Goal: Browse casually

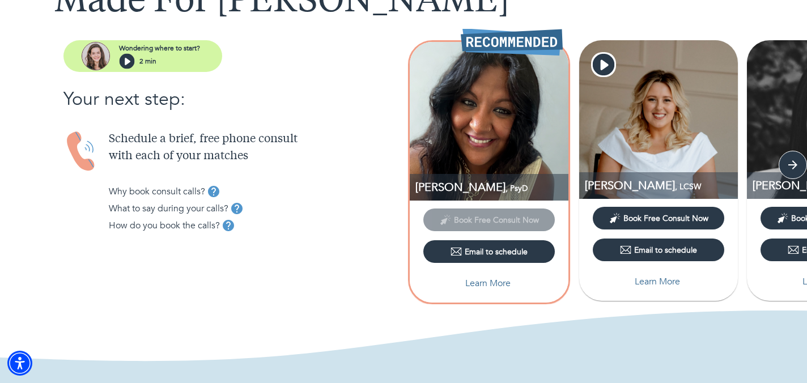
scroll to position [99, 0]
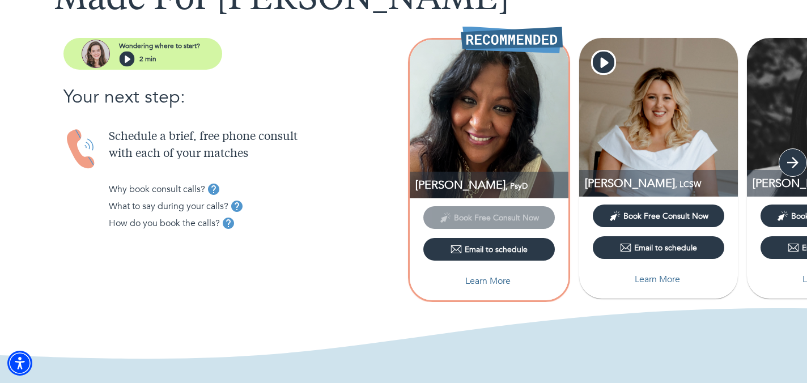
click at [792, 164] on icon "button" at bounding box center [793, 162] width 17 height 17
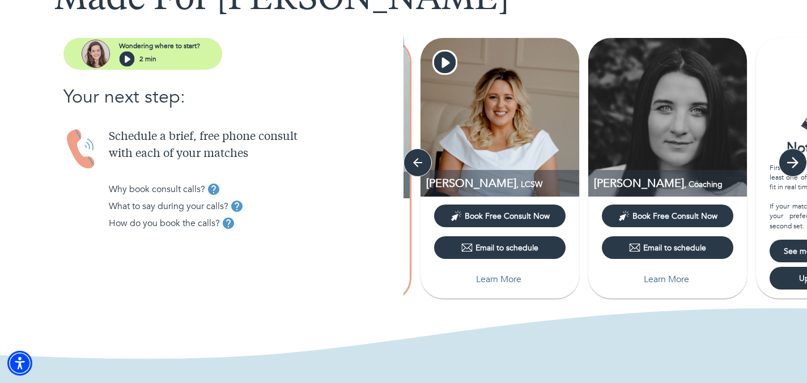
click at [792, 164] on icon "button" at bounding box center [793, 162] width 17 height 17
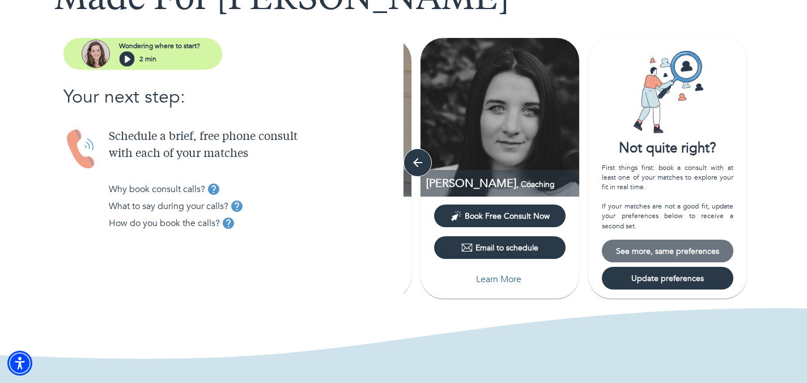
click at [656, 252] on span "See more, same preferences" at bounding box center [668, 251] width 122 height 11
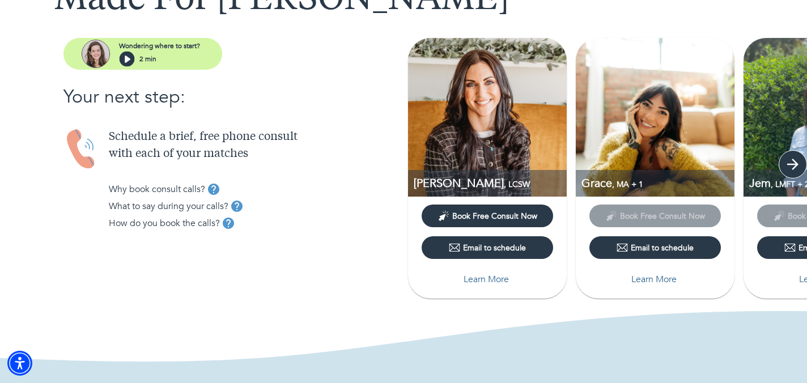
click at [792, 163] on icon "button" at bounding box center [793, 164] width 17 height 17
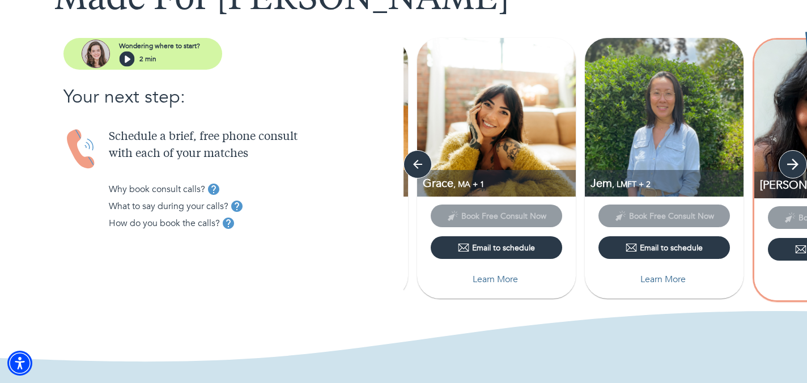
click at [792, 163] on icon "button" at bounding box center [793, 164] width 11 height 11
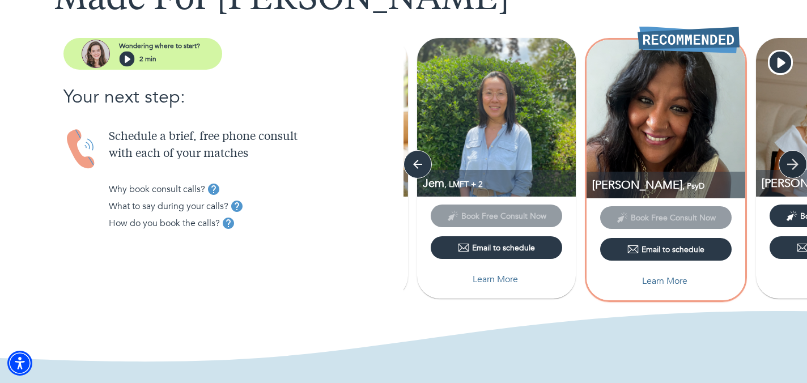
click at [792, 163] on icon "button" at bounding box center [793, 164] width 11 height 11
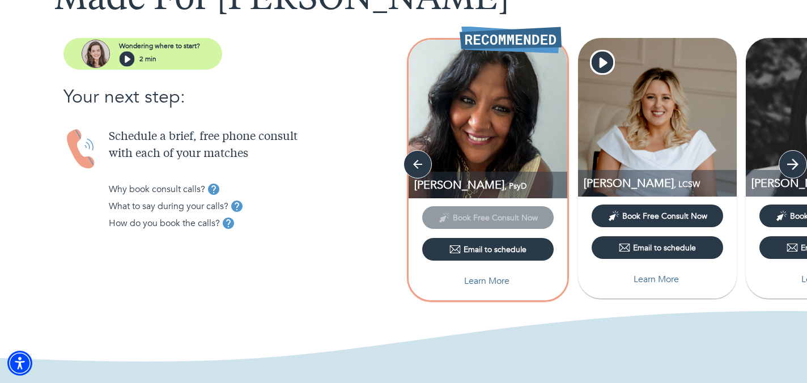
click at [792, 163] on icon "button" at bounding box center [793, 164] width 11 height 11
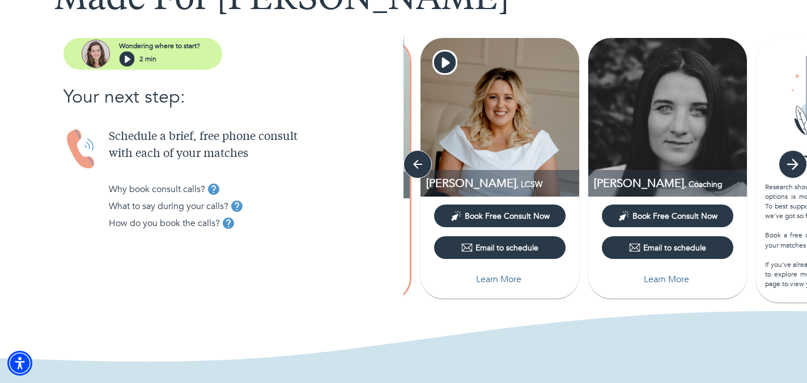
click at [792, 163] on icon "button" at bounding box center [793, 164] width 11 height 11
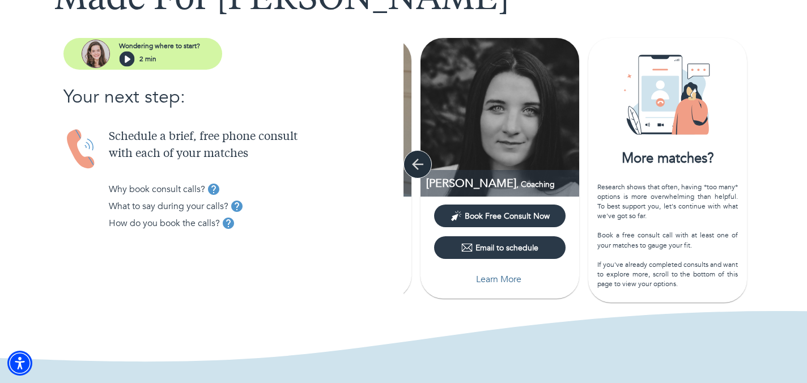
click at [419, 165] on icon "button" at bounding box center [417, 164] width 17 height 17
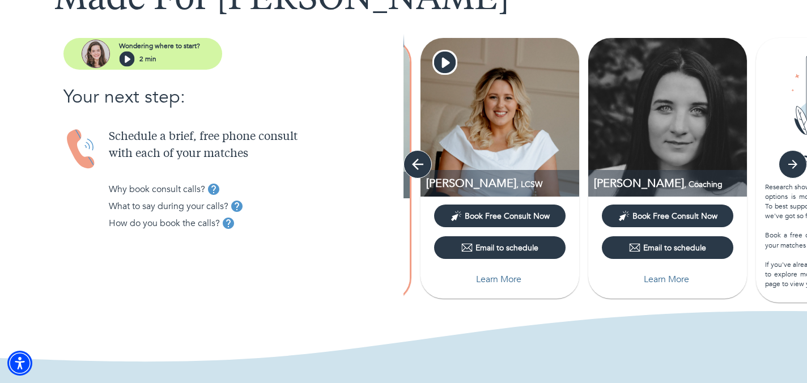
click at [419, 165] on icon "button" at bounding box center [417, 164] width 17 height 17
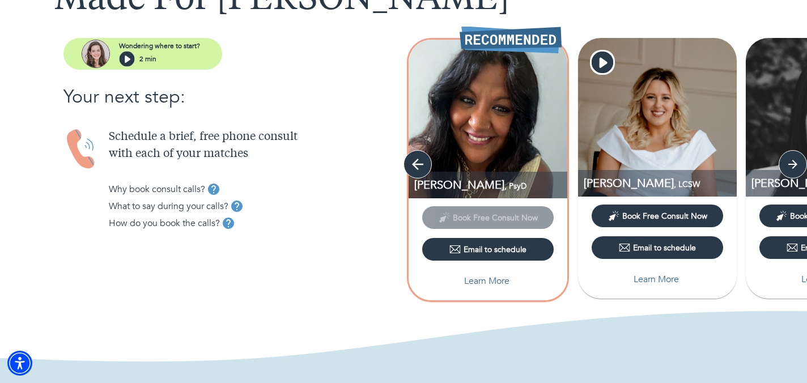
click at [419, 165] on icon "button" at bounding box center [417, 164] width 17 height 17
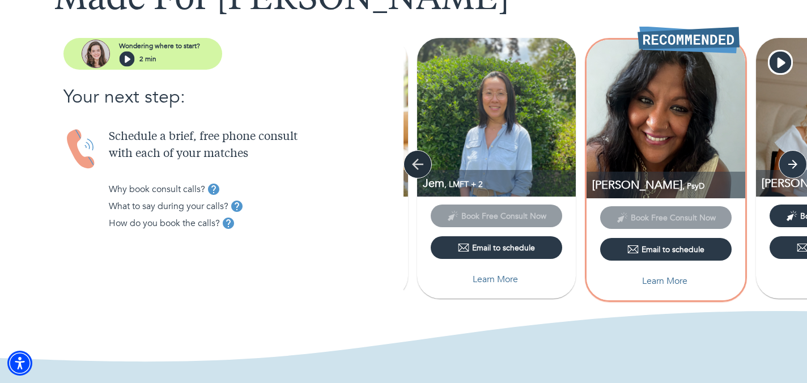
click at [419, 165] on icon "button" at bounding box center [417, 164] width 17 height 17
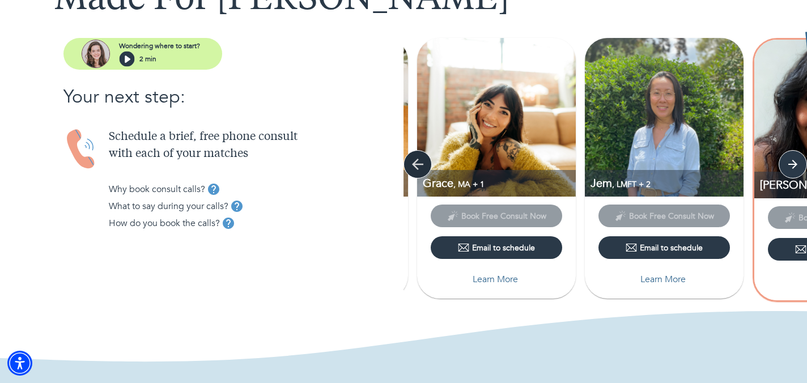
click at [419, 165] on icon "button" at bounding box center [417, 164] width 17 height 17
